Goal: Understand process/instructions: Learn how to perform a task or action

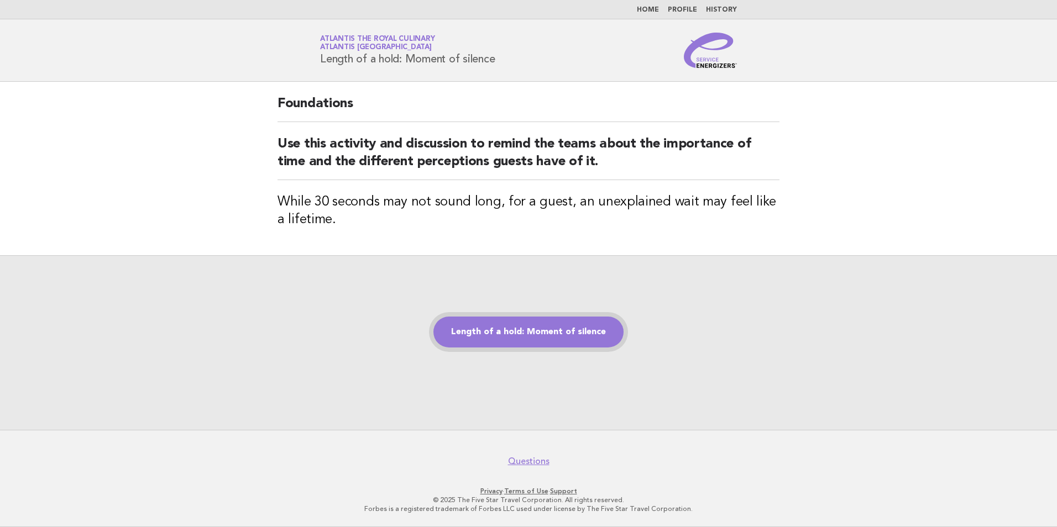
click at [534, 331] on link "Length of a hold: Moment of silence" at bounding box center [528, 332] width 190 height 31
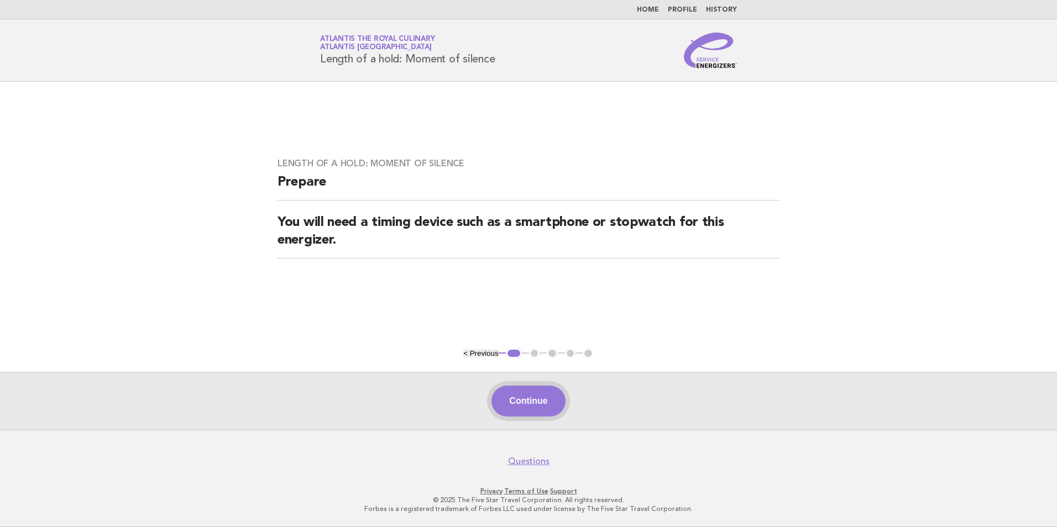
click at [531, 397] on button "Continue" at bounding box center [528, 401] width 74 height 31
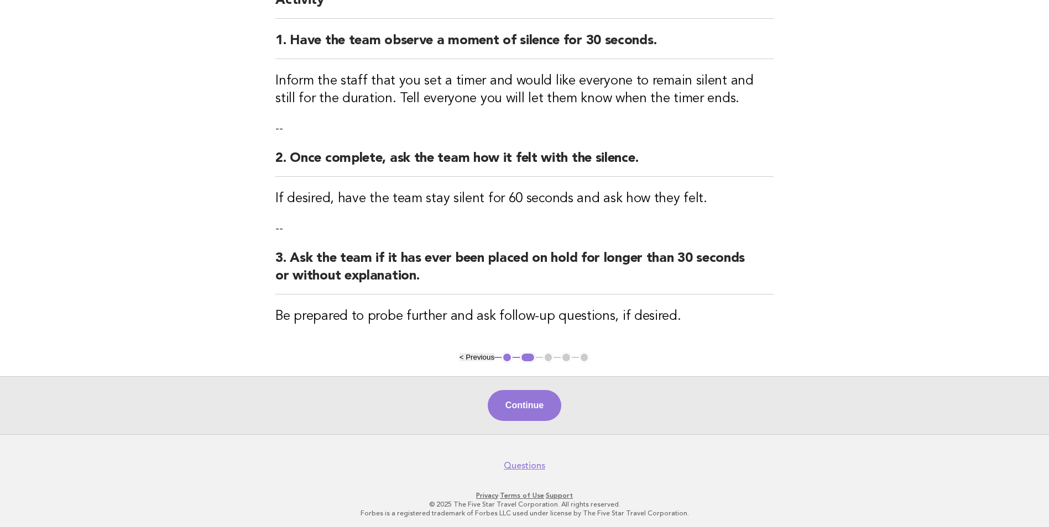
scroll to position [123, 0]
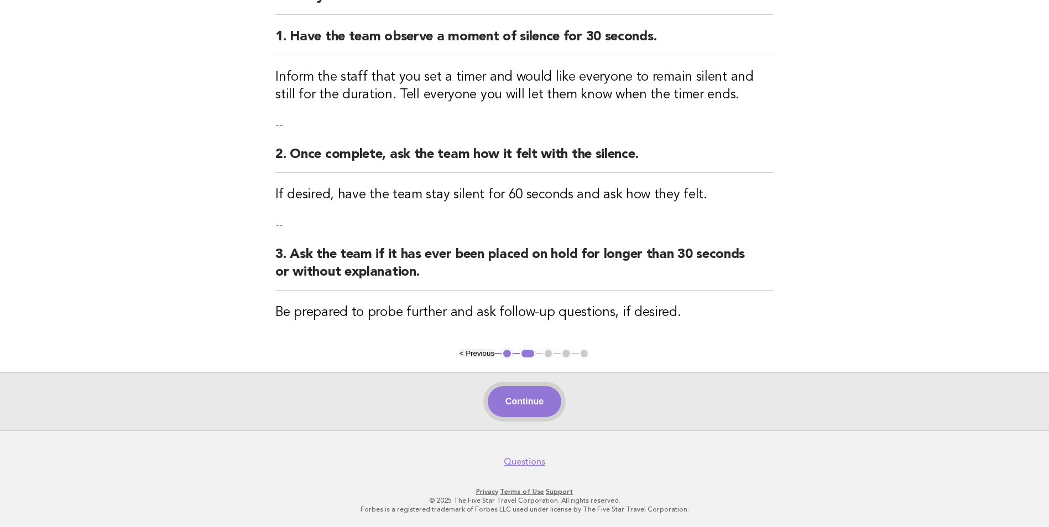
click at [540, 416] on button "Continue" at bounding box center [525, 401] width 74 height 31
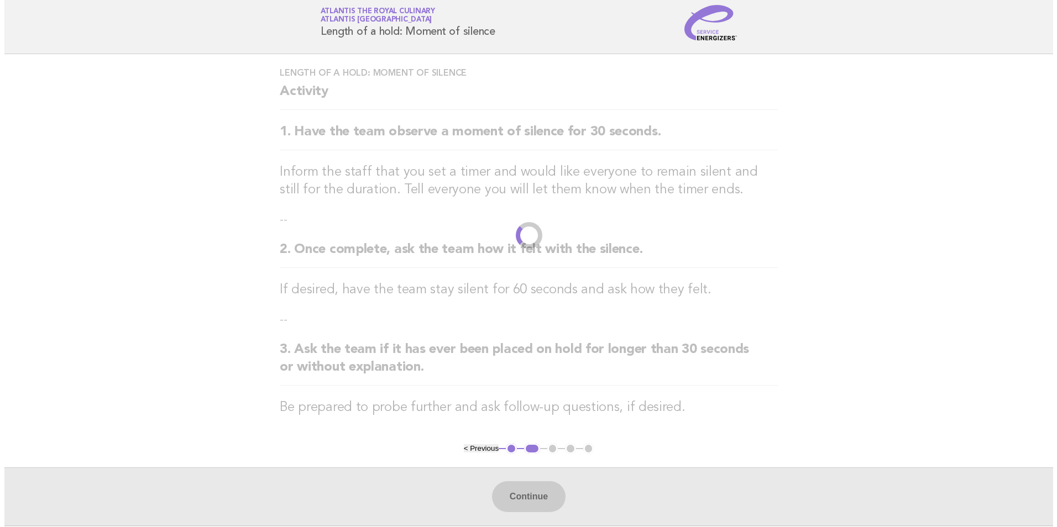
scroll to position [0, 0]
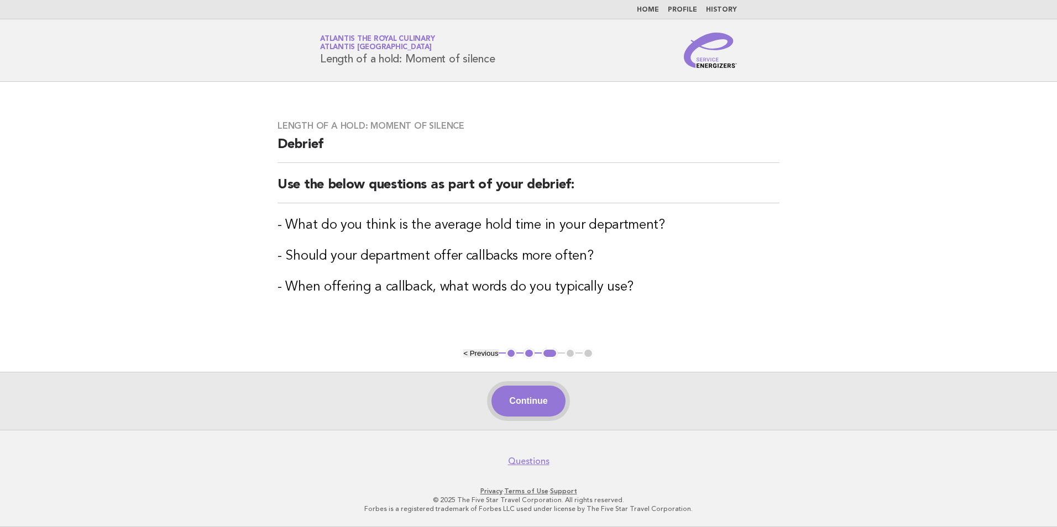
click at [547, 405] on button "Continue" at bounding box center [528, 401] width 74 height 31
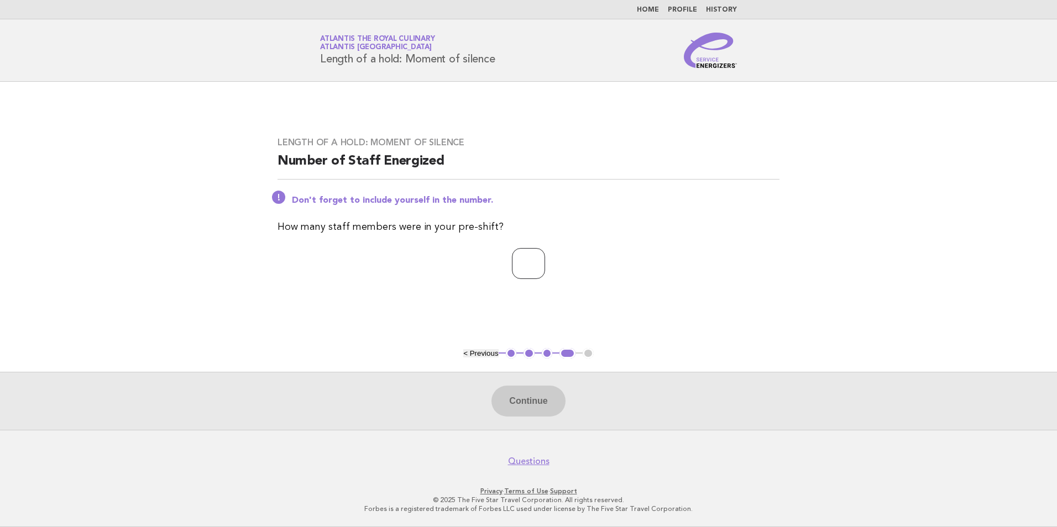
click at [512, 259] on input "number" at bounding box center [528, 263] width 33 height 31
type input "*"
click at [506, 398] on button "Continue" at bounding box center [528, 401] width 74 height 31
